Goal: Information Seeking & Learning: Learn about a topic

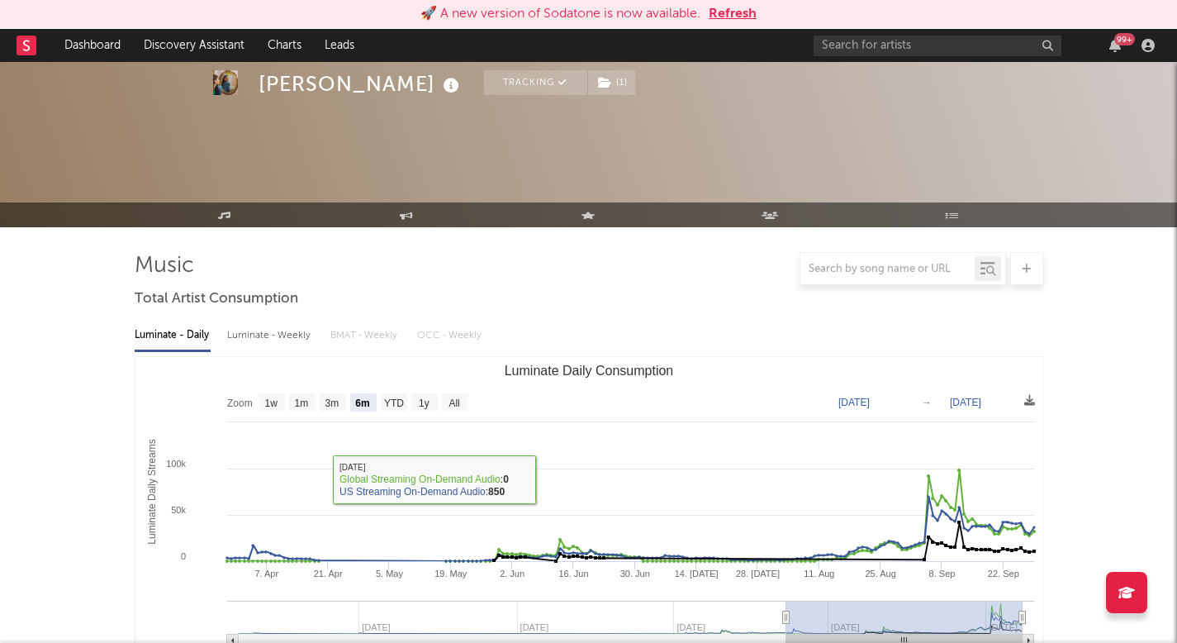
select select "6m"
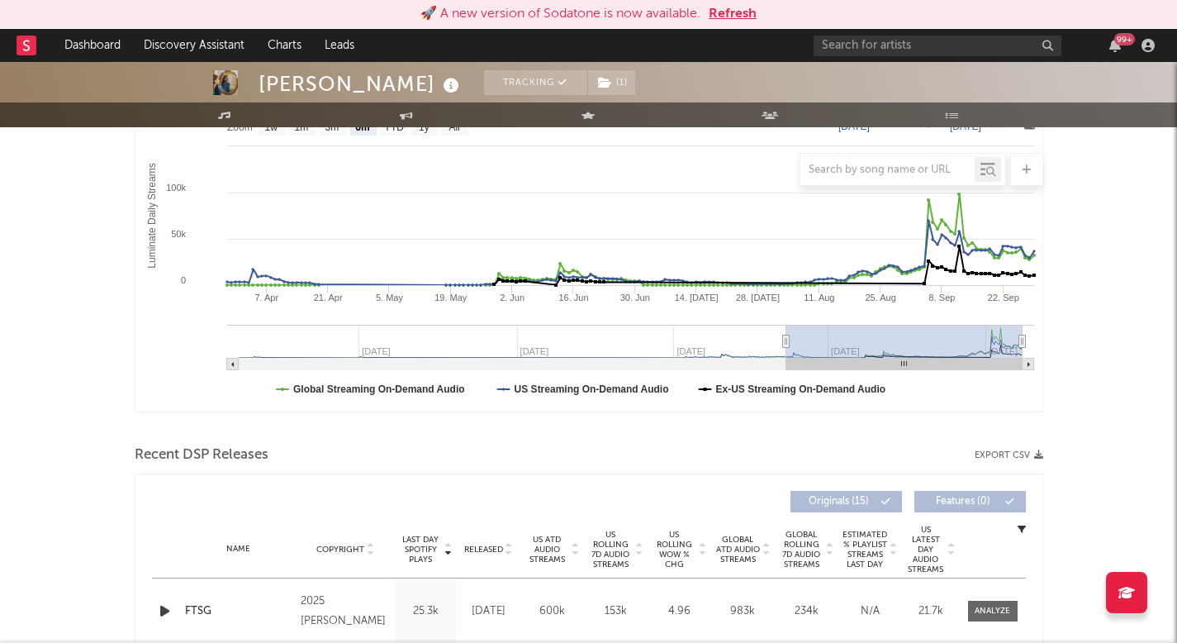
click at [203, 54] on link "Discovery Assistant" at bounding box center [194, 45] width 124 height 33
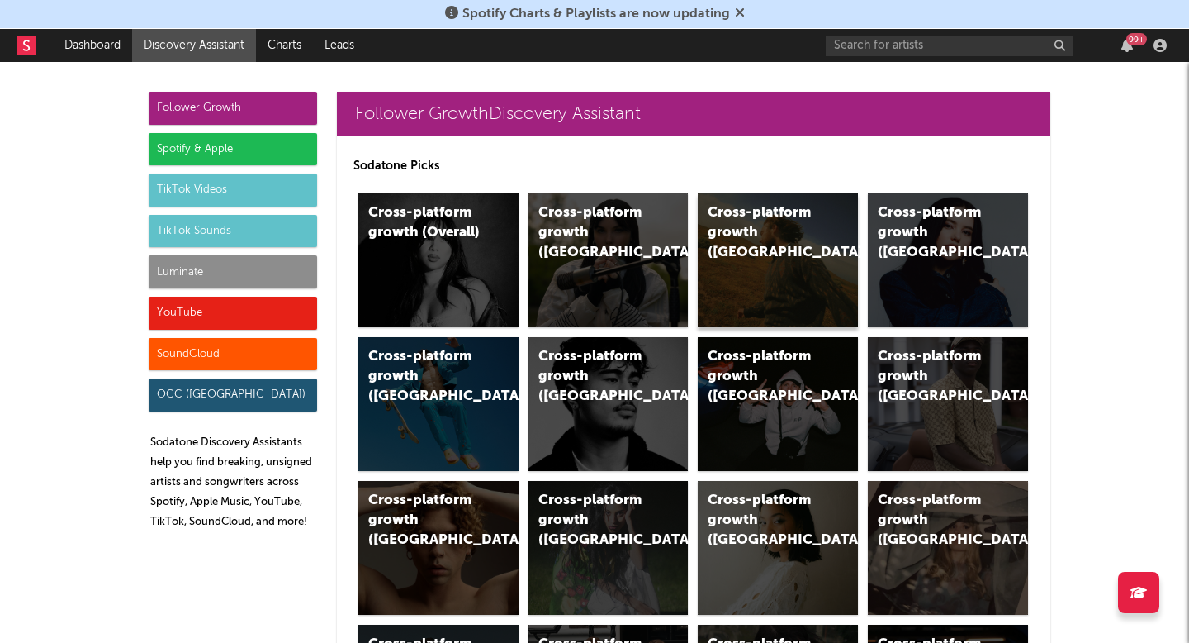
click at [824, 231] on div "Cross-platform growth (US)" at bounding box center [778, 260] width 160 height 134
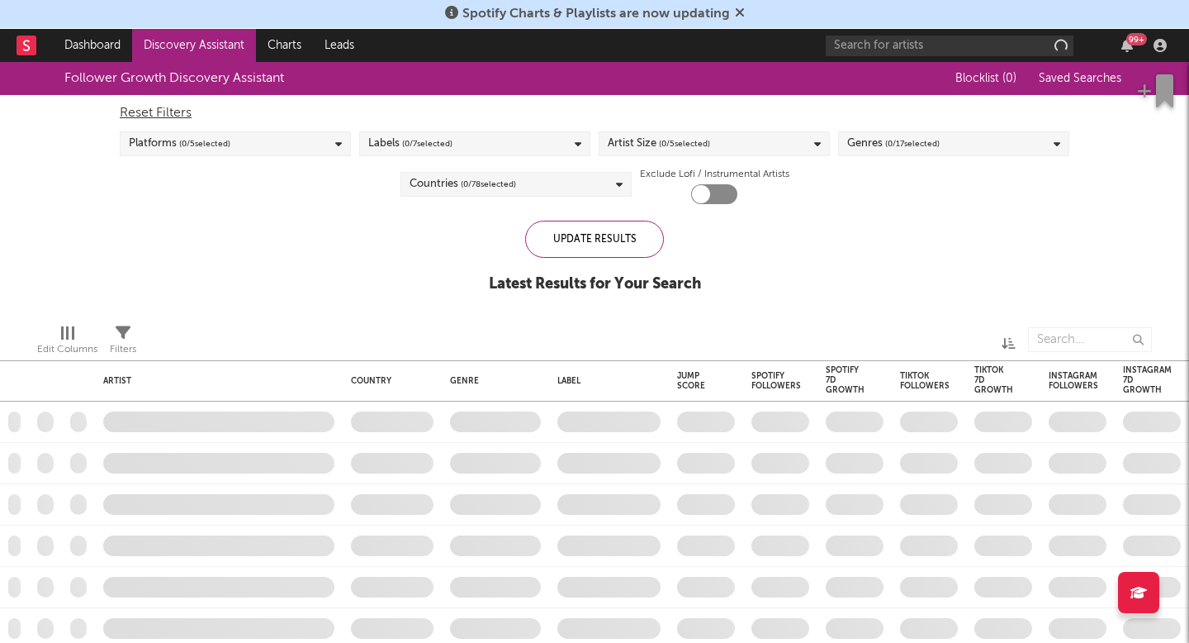
checkbox input "true"
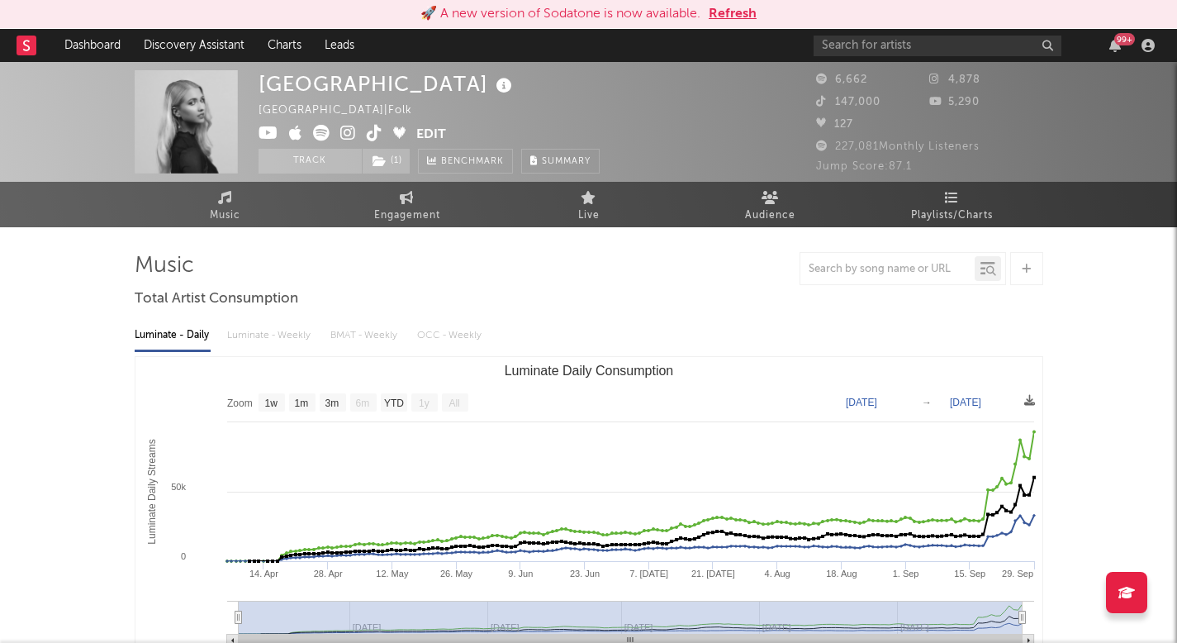
select select "1w"
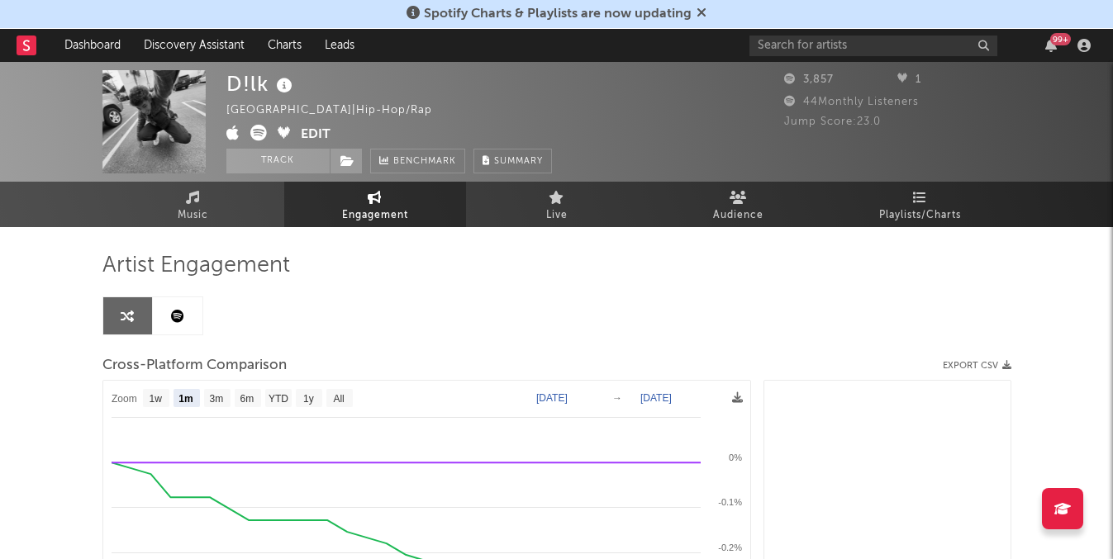
select select "1m"
click at [791, 48] on input "text" at bounding box center [873, 46] width 248 height 21
type input "a"
type input "v"
type input "ava poling"
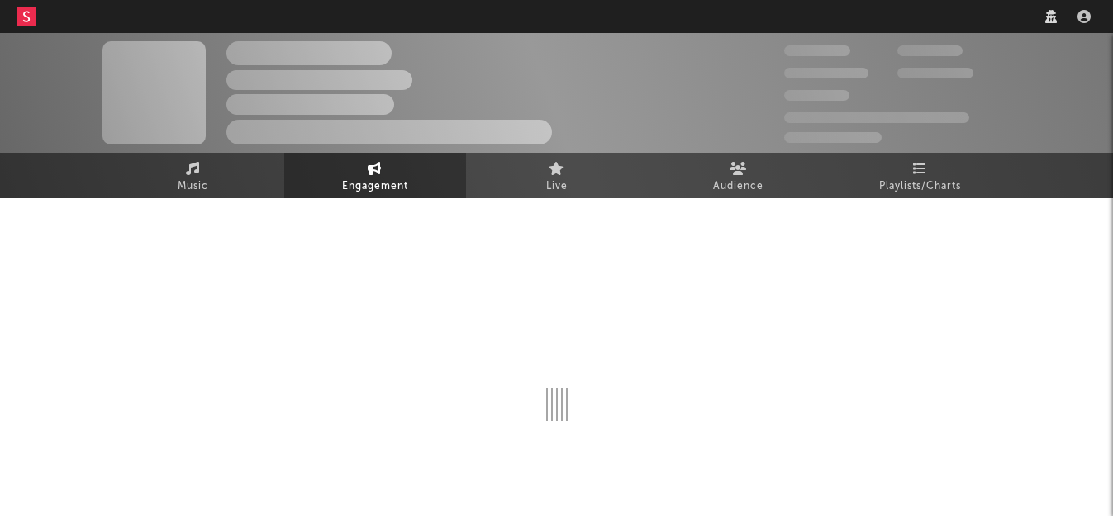
select select "1w"
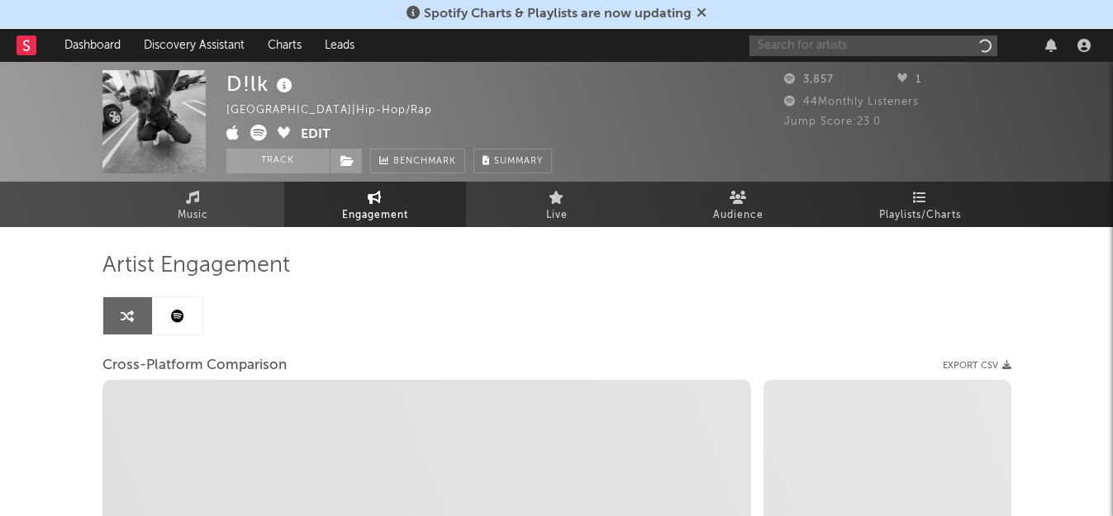
click at [799, 36] on input "text" at bounding box center [873, 46] width 248 height 21
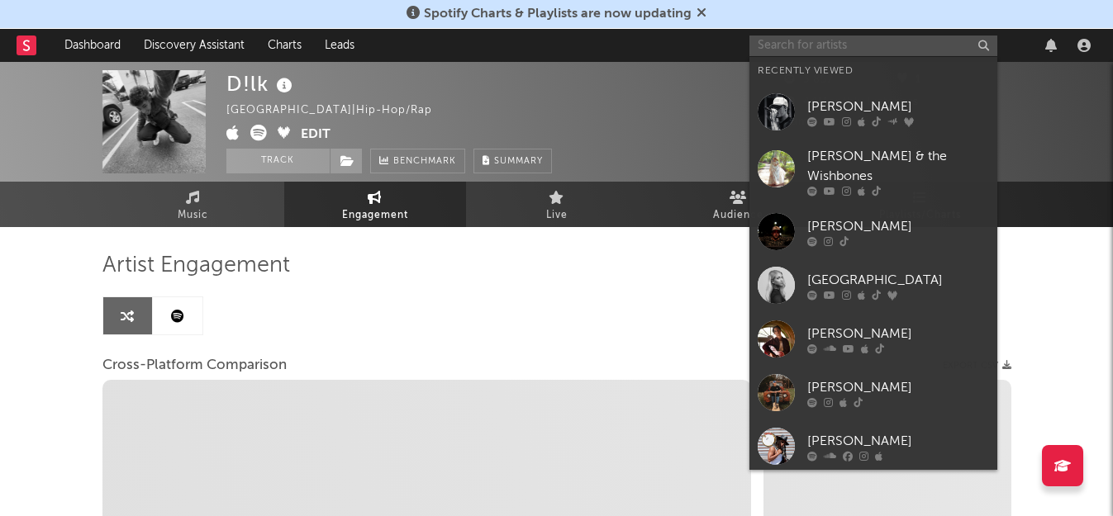
type input "t"
select select "1m"
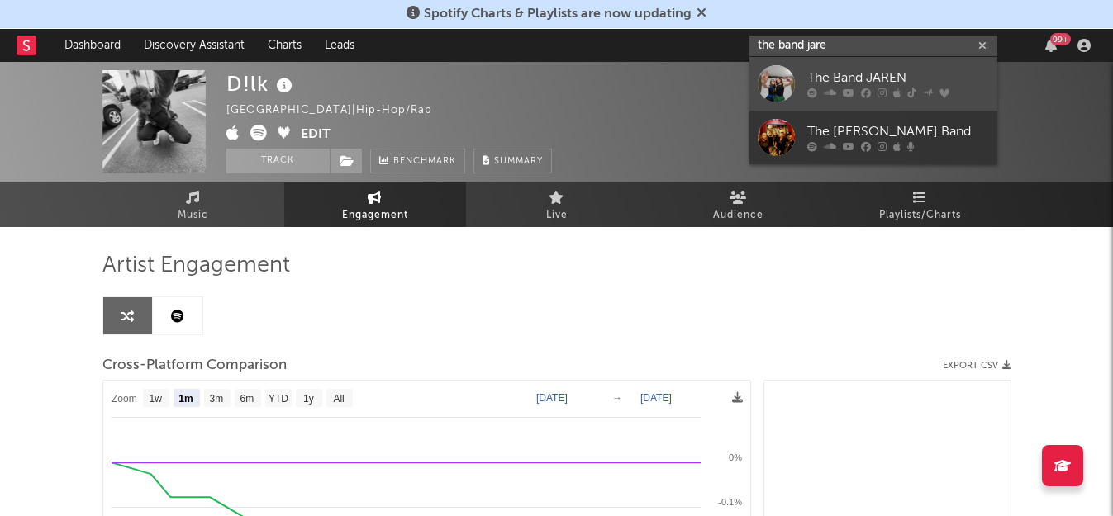
type input "the band jare"
click at [828, 92] on icon at bounding box center [829, 93] width 12 height 10
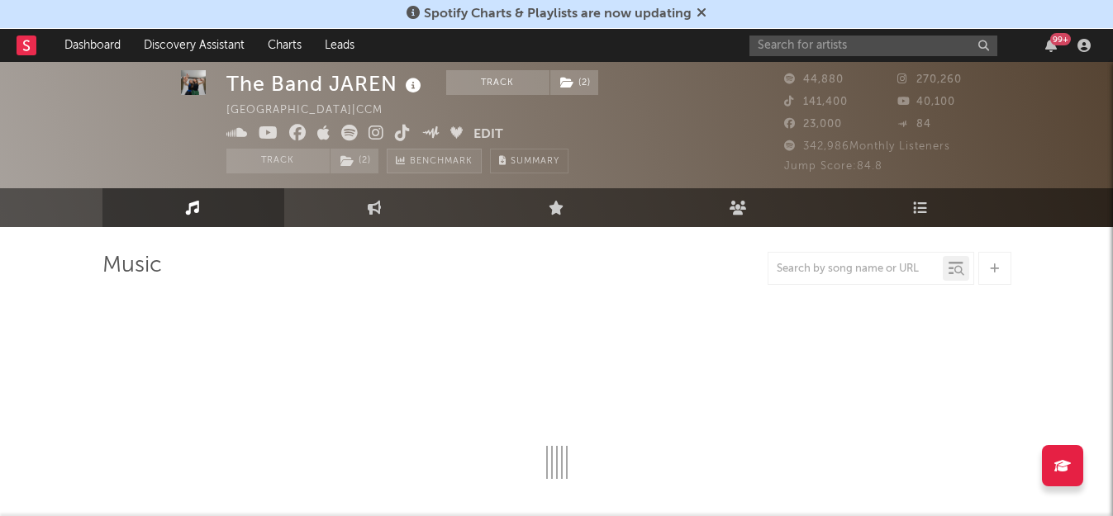
select select "6m"
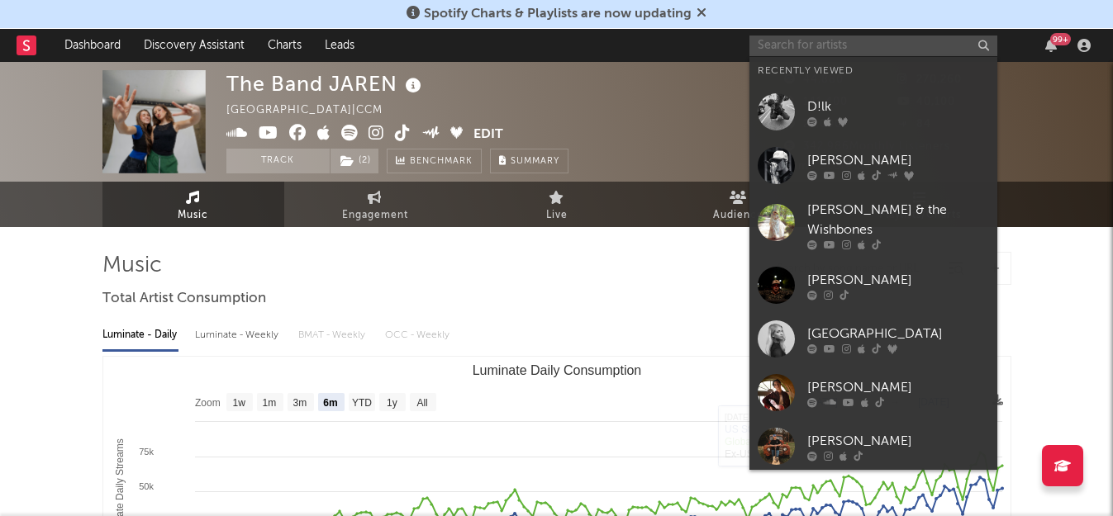
click at [866, 44] on input "text" at bounding box center [873, 46] width 248 height 21
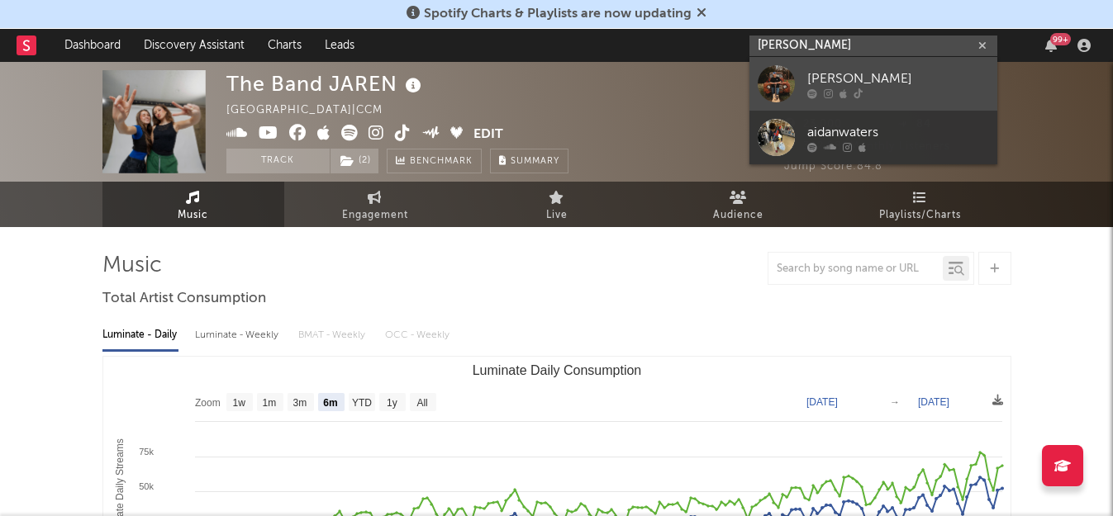
type input "[PERSON_NAME]"
click at [842, 85] on div "[PERSON_NAME]" at bounding box center [898, 79] width 182 height 20
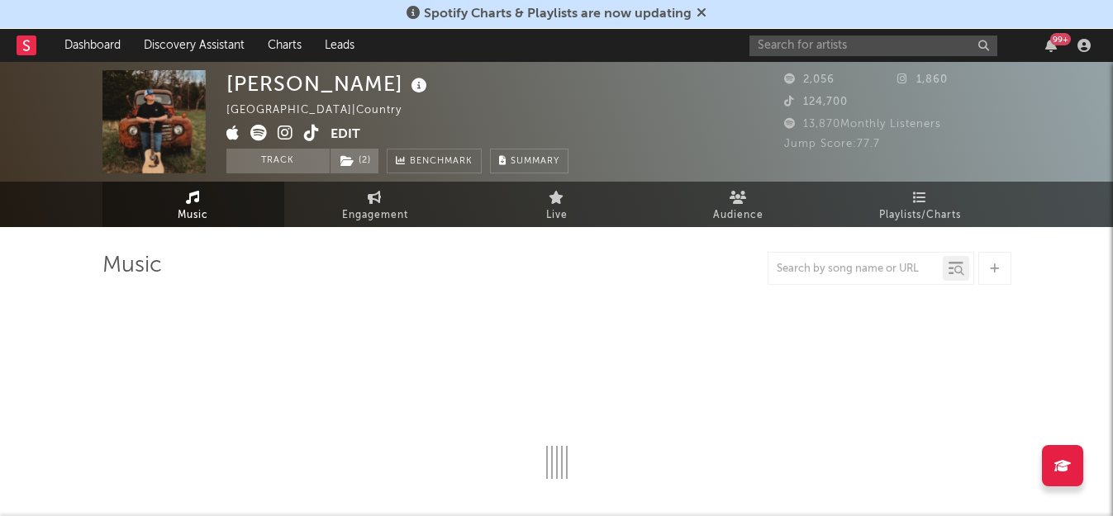
select select "1w"
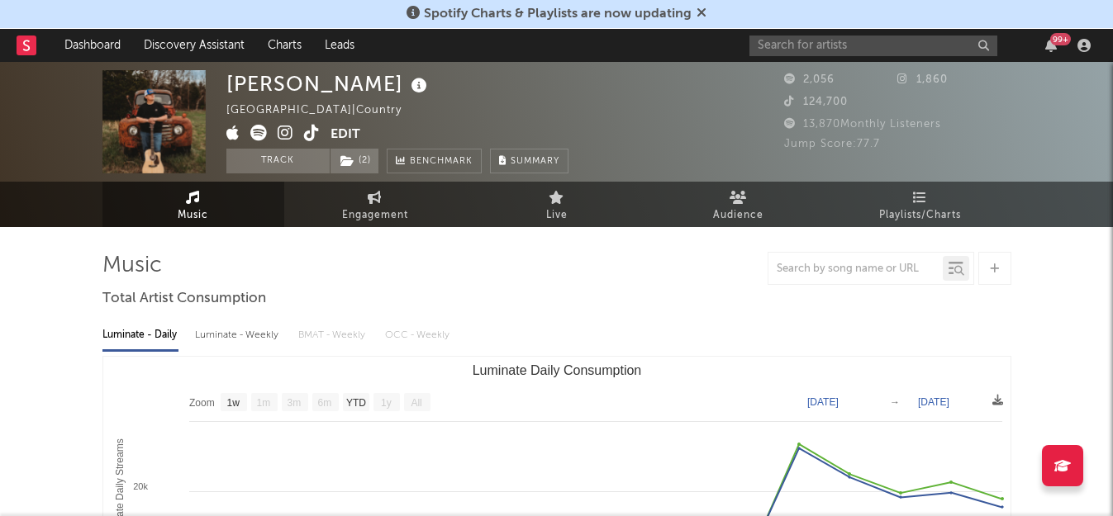
click at [310, 130] on icon at bounding box center [312, 133] width 16 height 17
click at [861, 44] on input "text" at bounding box center [873, 46] width 248 height 21
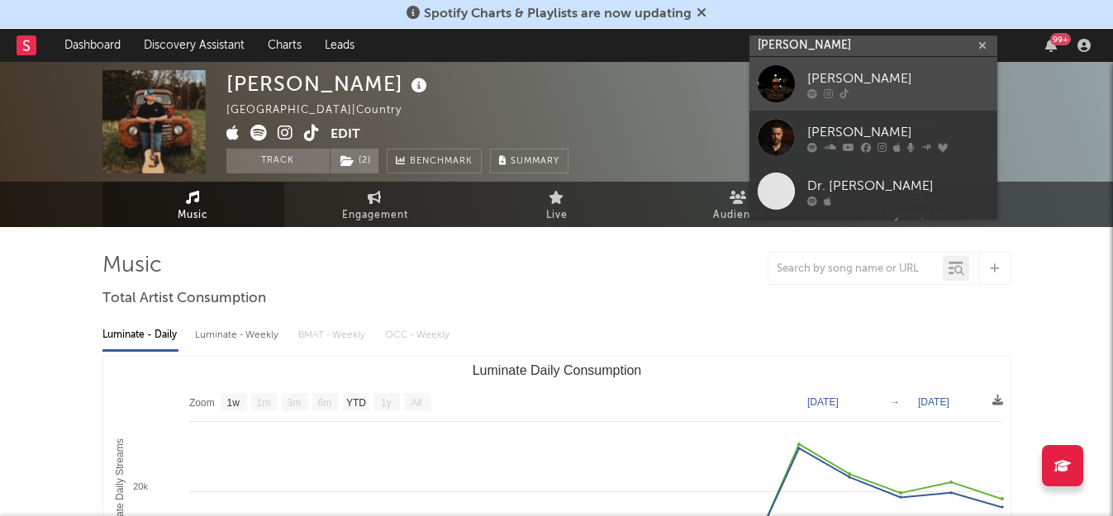
type input "[PERSON_NAME]"
click at [869, 95] on div at bounding box center [898, 93] width 182 height 10
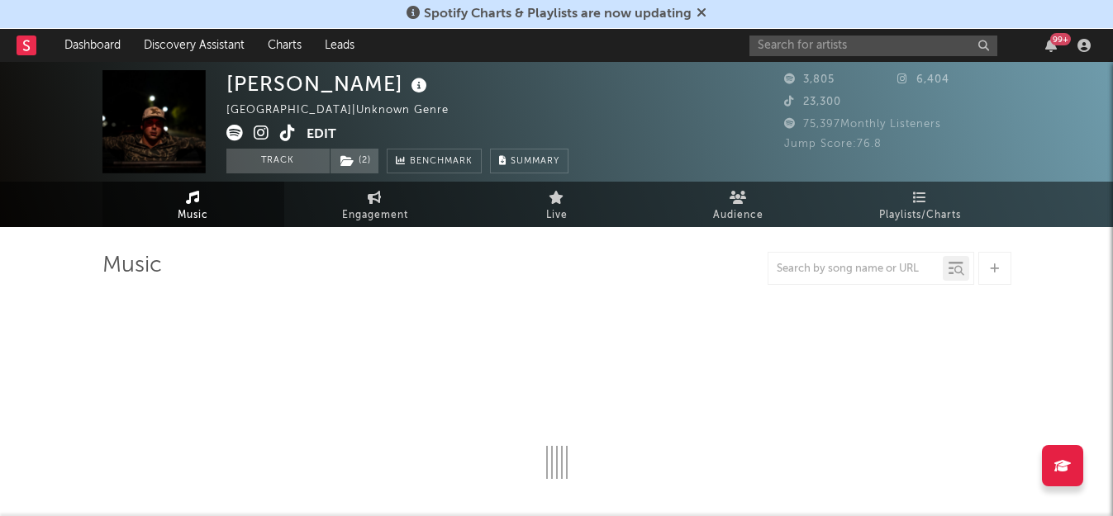
select select "1w"
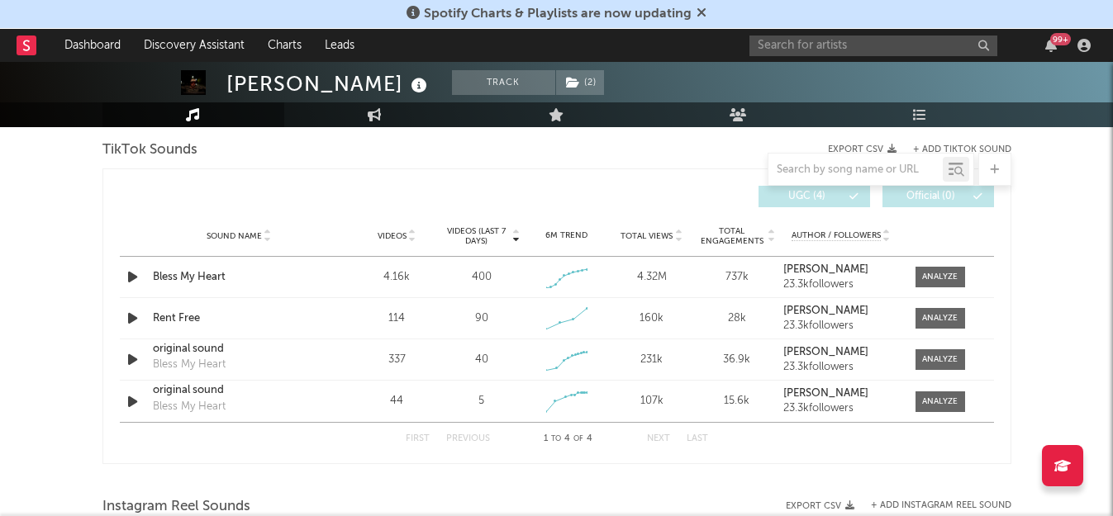
scroll to position [1122, 0]
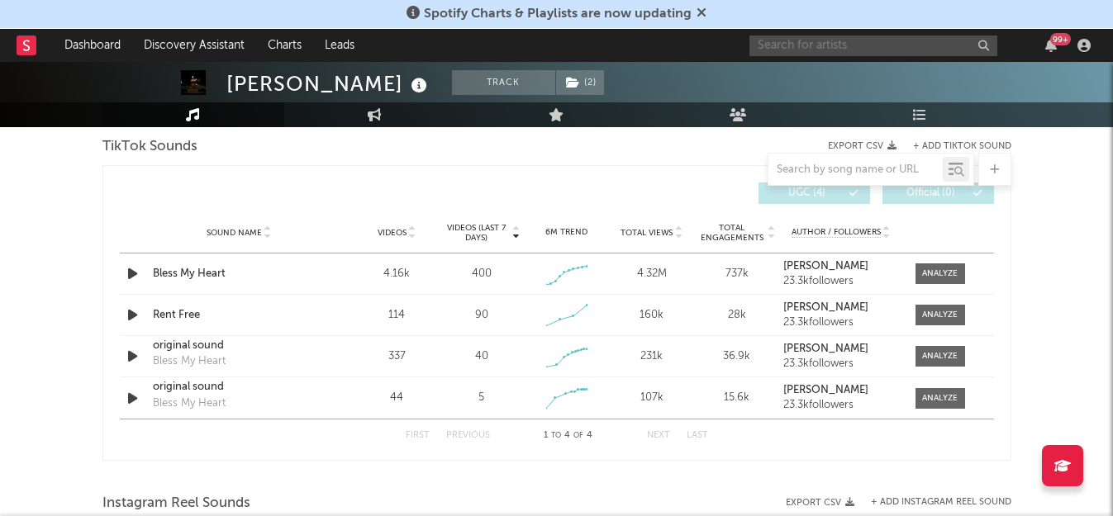
click at [879, 46] on input "text" at bounding box center [873, 46] width 248 height 21
type input "t"
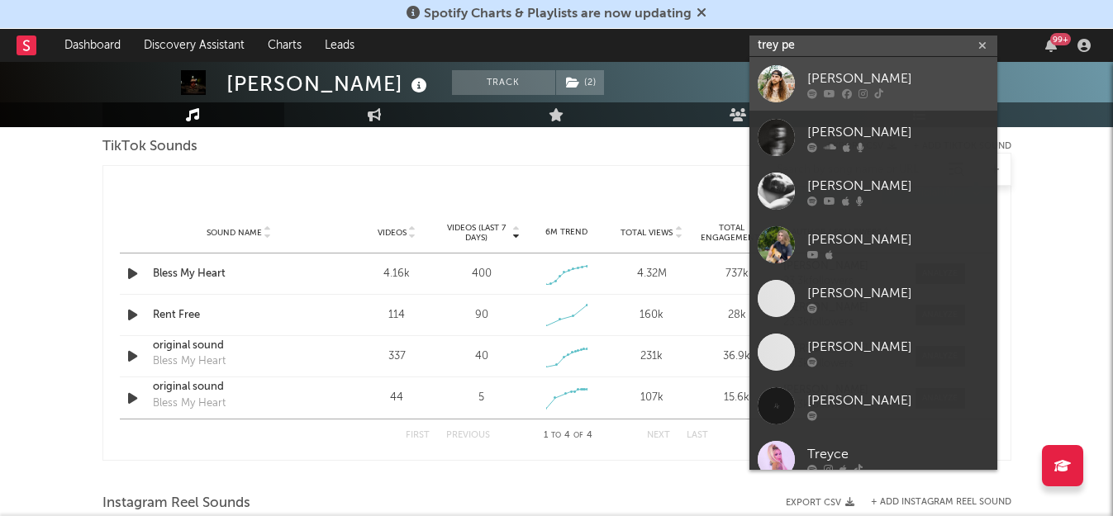
type input "trey pe"
click at [863, 75] on div "[PERSON_NAME]" at bounding box center [898, 79] width 182 height 20
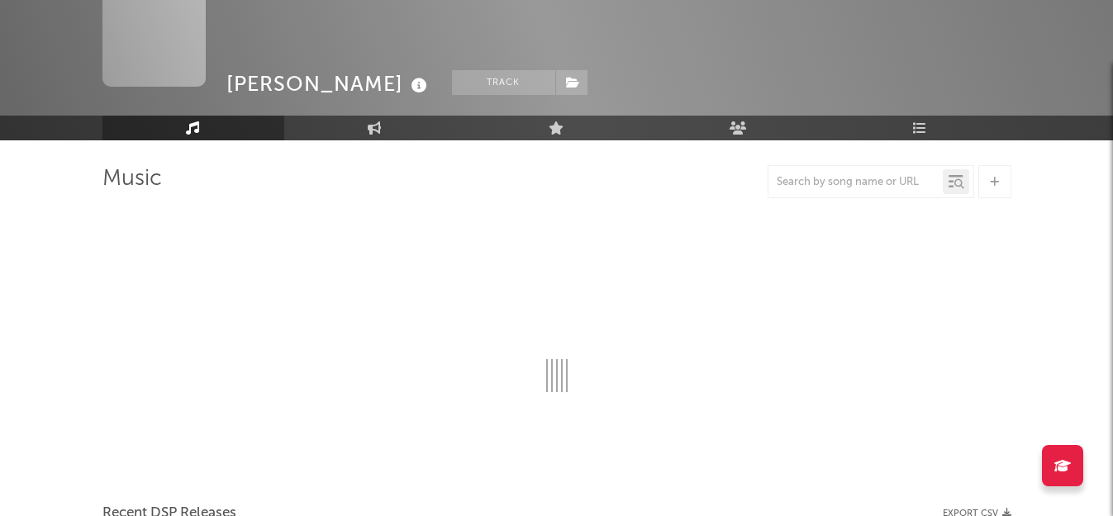
scroll to position [1122, 0]
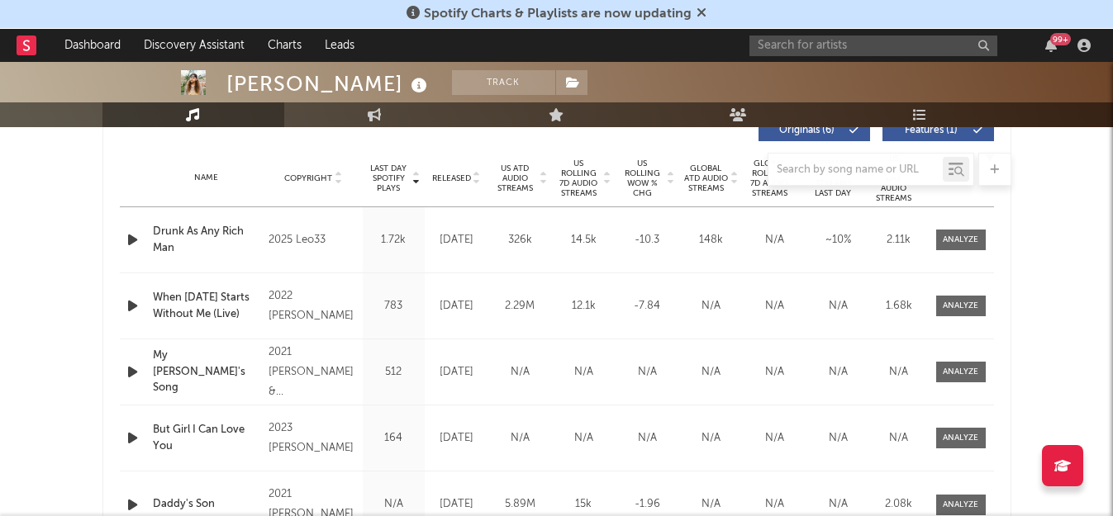
select select "6m"
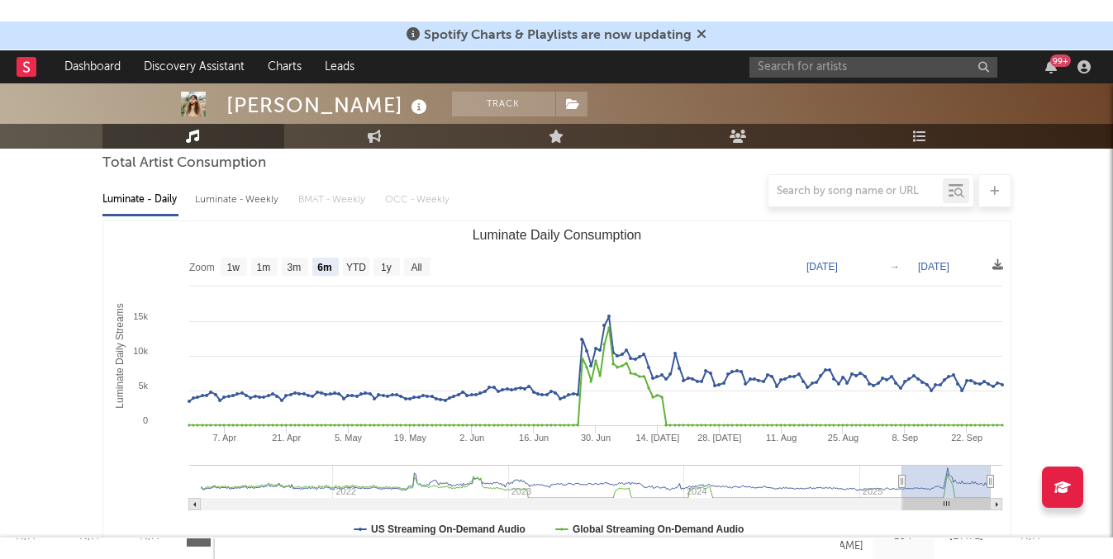
scroll to position [0, 0]
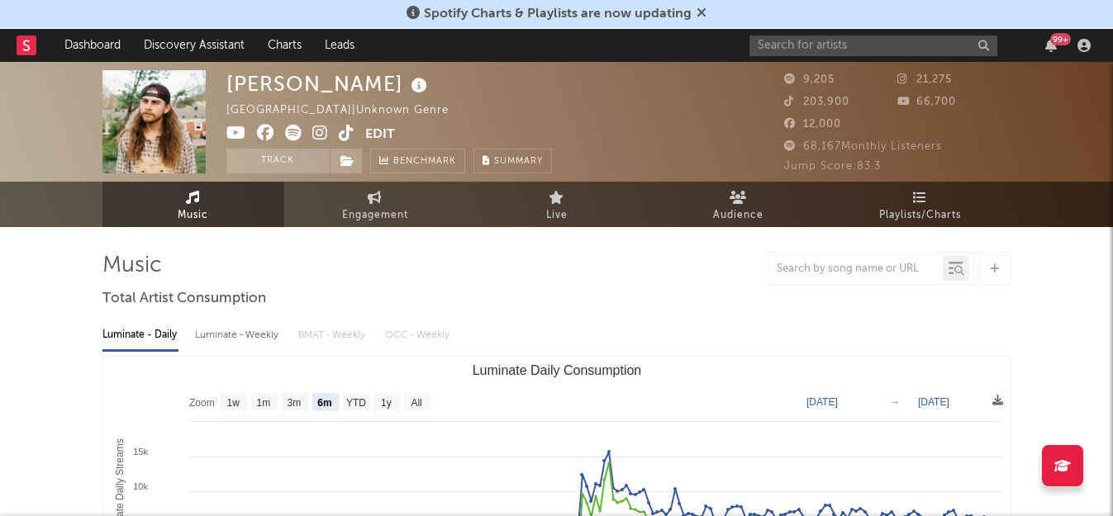
click at [345, 141] on link at bounding box center [347, 134] width 16 height 17
